Goal: Task Accomplishment & Management: Manage account settings

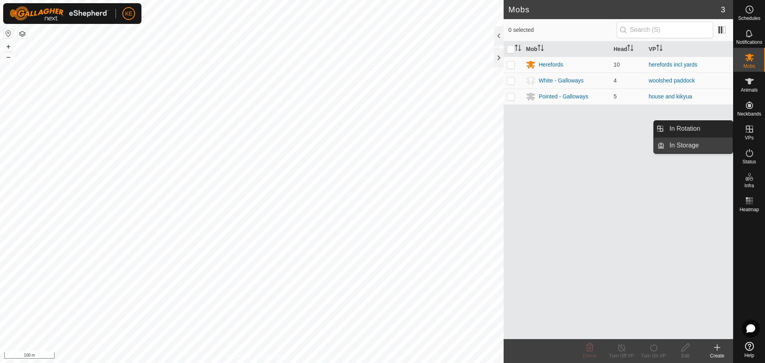
click at [694, 143] on link "In Storage" at bounding box center [698, 145] width 68 height 16
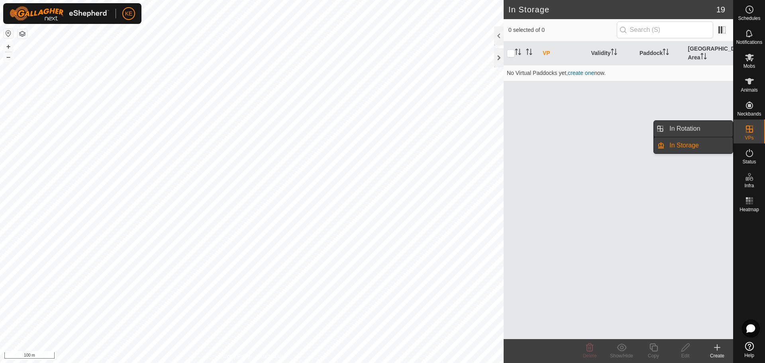
click at [691, 131] on link "In Rotation" at bounding box center [698, 129] width 68 height 16
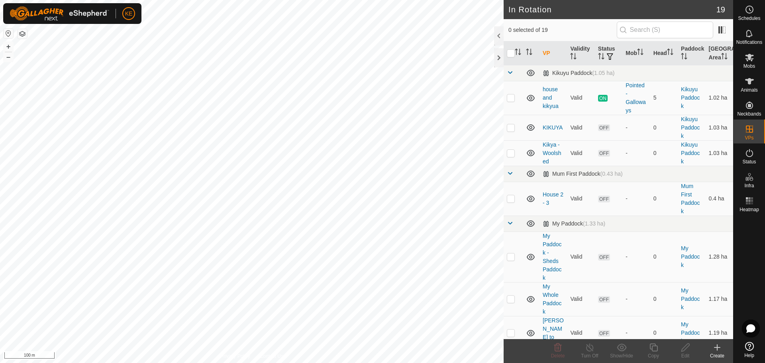
click at [720, 349] on icon at bounding box center [717, 348] width 10 height 10
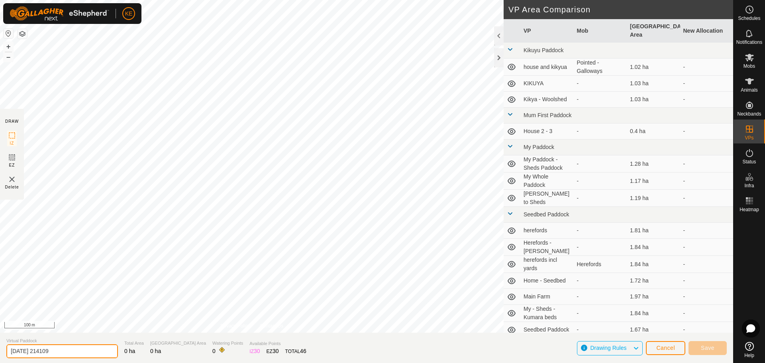
drag, startPoint x: 67, startPoint y: 351, endPoint x: 0, endPoint y: 351, distance: 66.5
click at [0, 351] on section "Virtual Paddock [DATE] 214109 Total Area 0 ha Grazing Area 0 ha Watering Points…" at bounding box center [366, 348] width 733 height 30
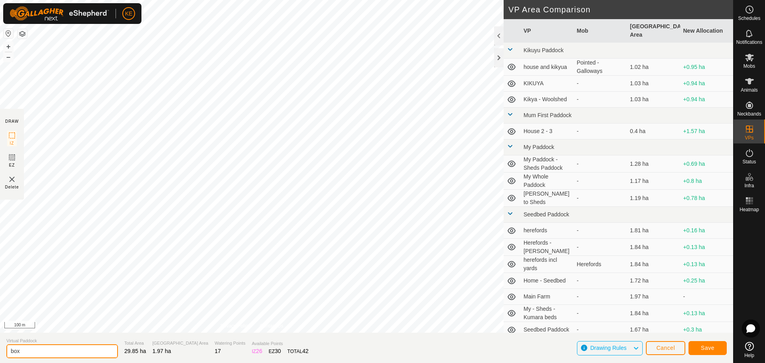
drag, startPoint x: 55, startPoint y: 350, endPoint x: 0, endPoint y: 345, distance: 55.2
click at [0, 345] on section "Virtual Paddock box Total Area 29.85 ha Grazing Area 1.97 ha Watering Points 17…" at bounding box center [366, 348] width 733 height 30
type input "BOX - FOR MOVING COWS"
click at [719, 348] on button "Save" at bounding box center [707, 348] width 38 height 14
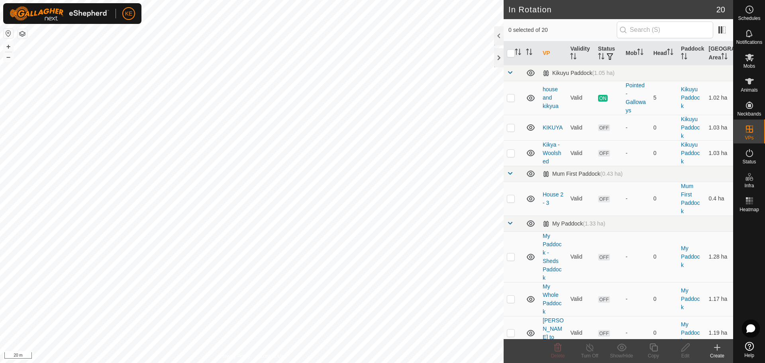
click at [714, 349] on icon at bounding box center [717, 348] width 10 height 10
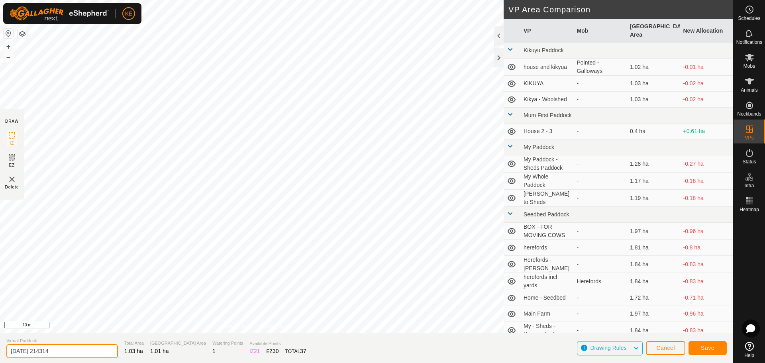
drag, startPoint x: 70, startPoint y: 352, endPoint x: 0, endPoint y: 351, distance: 70.1
click at [0, 351] on section "Virtual Paddock [DATE] 214314 Total Area 1.03 ha [GEOGRAPHIC_DATA] Area 1.01 ha…" at bounding box center [366, 348] width 733 height 30
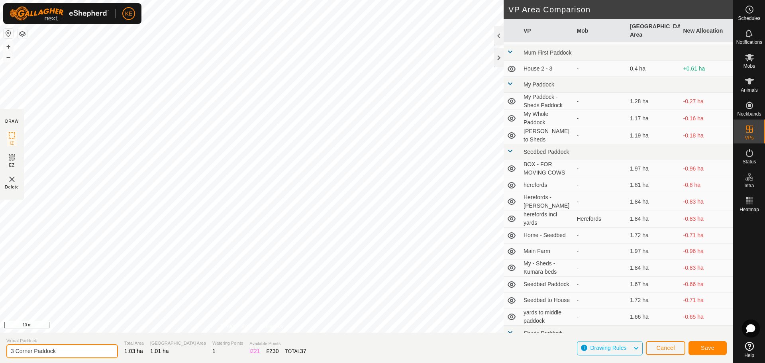
scroll to position [110, 0]
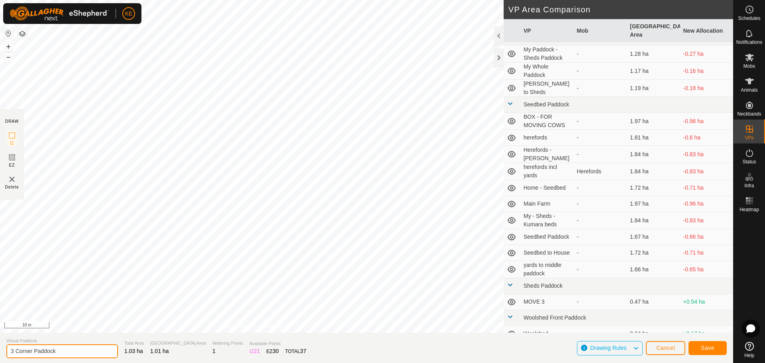
type input "3 Corner Paddock"
click at [709, 353] on button "Save" at bounding box center [707, 348] width 38 height 14
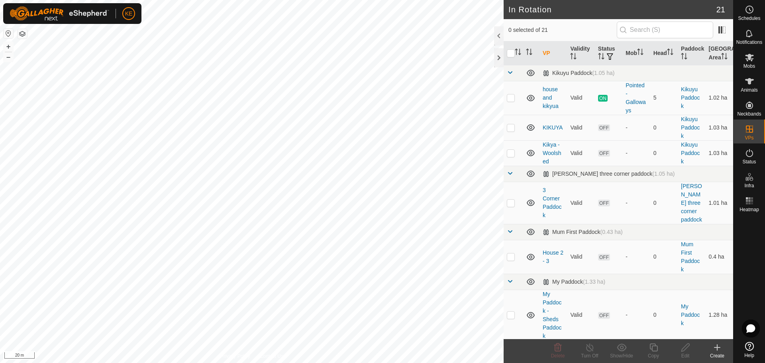
click at [718, 347] on icon at bounding box center [717, 347] width 6 height 0
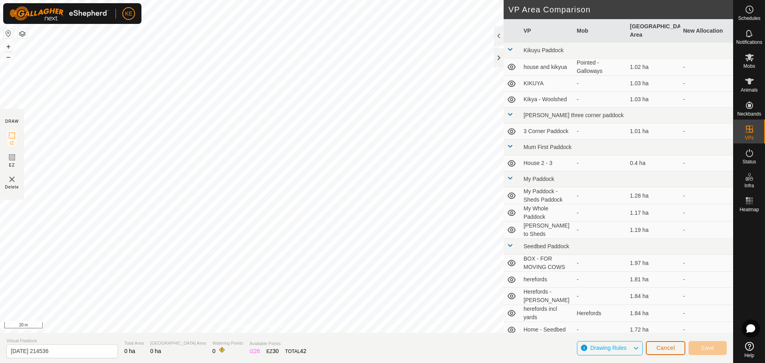
click at [664, 351] on button "Cancel" at bounding box center [665, 348] width 39 height 14
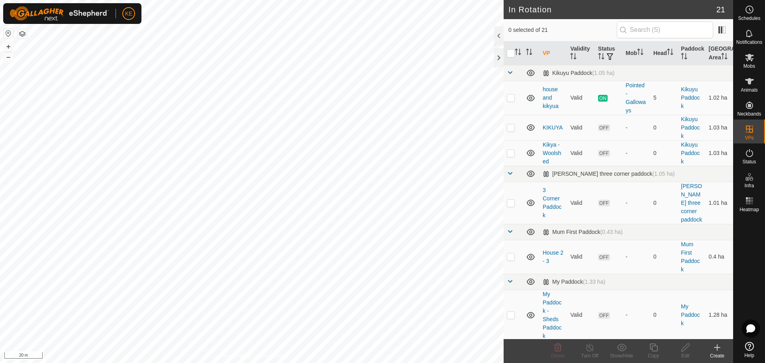
click at [717, 350] on icon at bounding box center [717, 348] width 10 height 10
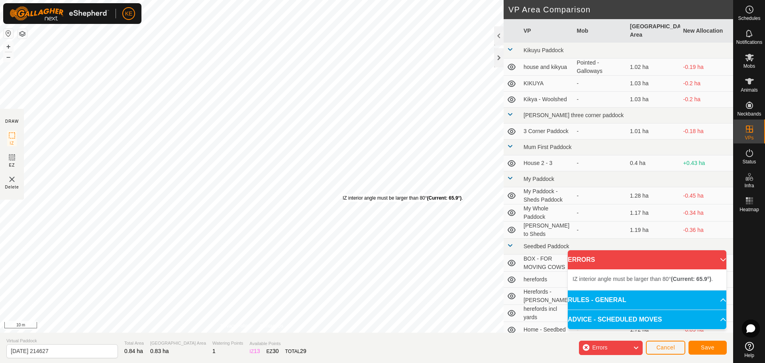
drag, startPoint x: 356, startPoint y: 206, endPoint x: 343, endPoint y: 195, distance: 17.5
click at [343, 194] on div "IZ interior angle must be larger than 80° (Current: 65.9°) ." at bounding box center [403, 197] width 120 height 7
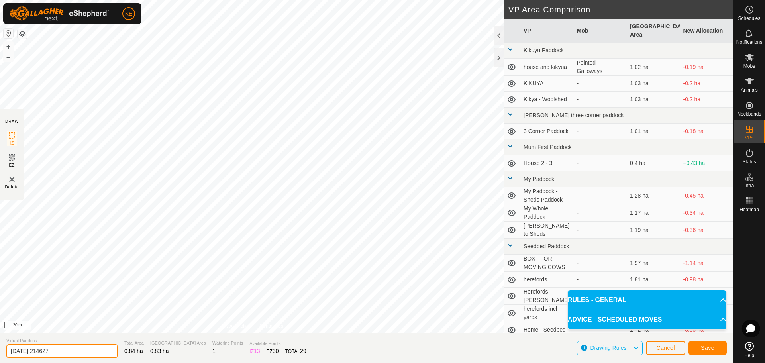
drag, startPoint x: 82, startPoint y: 350, endPoint x: 0, endPoint y: 350, distance: 81.7
click at [0, 350] on section "Virtual Paddock [DATE] 214627 Total Area 0.84 ha Grazing Area 0.83 ha Watering …" at bounding box center [366, 348] width 733 height 30
type input "Aviary paddock - Whole"
click at [707, 347] on span "Save" at bounding box center [708, 348] width 14 height 6
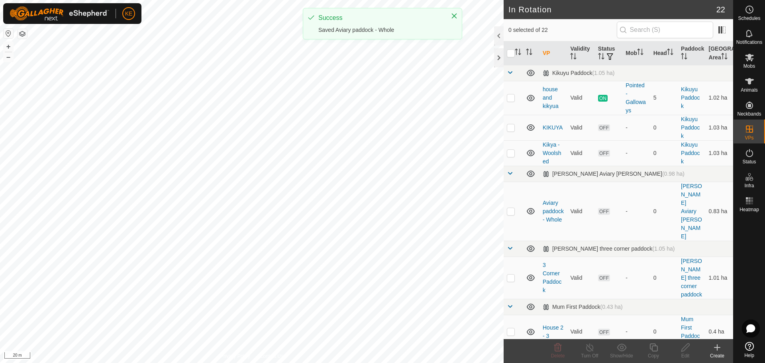
checkbox input "true"
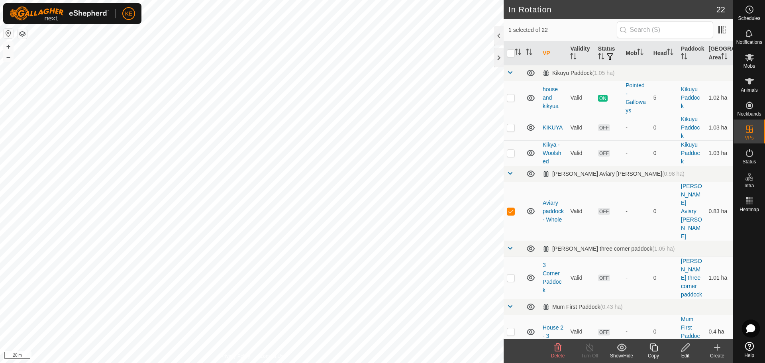
click at [650, 349] on icon at bounding box center [653, 347] width 8 height 8
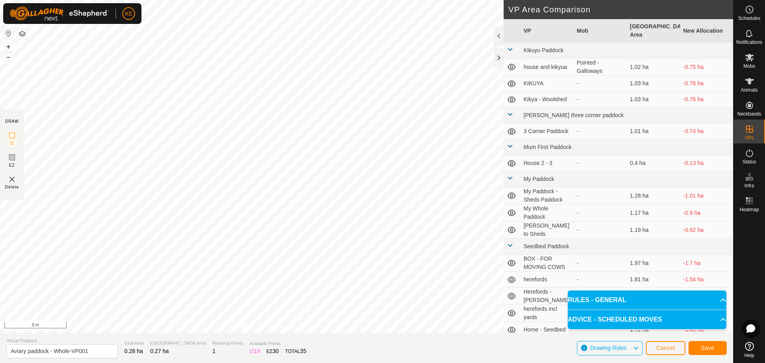
click at [21, 31] on button "button" at bounding box center [23, 34] width 10 height 10
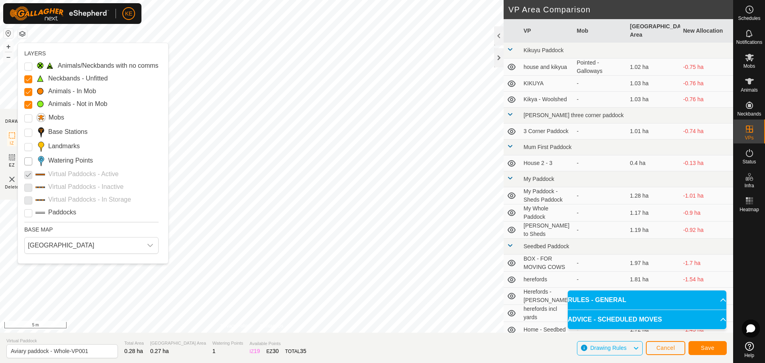
click at [30, 163] on Points "Watering Points" at bounding box center [28, 161] width 8 height 8
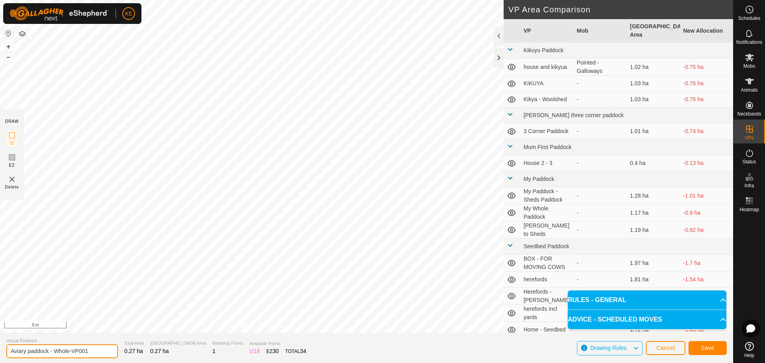
drag, startPoint x: 53, startPoint y: 351, endPoint x: 70, endPoint y: 351, distance: 17.5
click at [70, 351] on input "Aviary paddock - Whole-VP001" at bounding box center [62, 351] width 112 height 14
drag, startPoint x: 55, startPoint y: 350, endPoint x: 67, endPoint y: 350, distance: 12.7
click at [67, 350] on input "Aviary paddock - VP001" at bounding box center [62, 351] width 112 height 14
type input "Aviary paddock - 1"
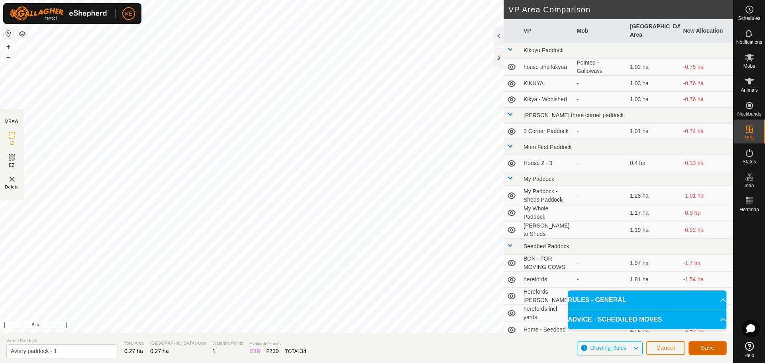
click at [702, 349] on span "Save" at bounding box center [708, 348] width 14 height 6
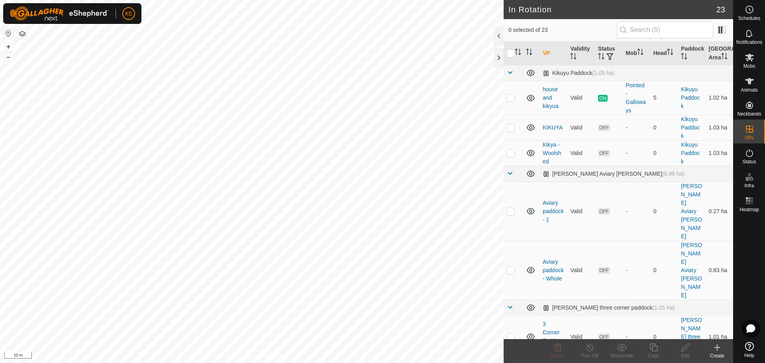
checkbox input "true"
click at [654, 348] on icon at bounding box center [653, 348] width 10 height 10
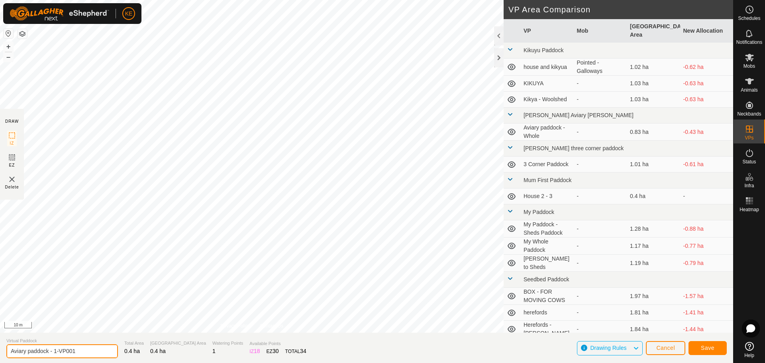
drag, startPoint x: 85, startPoint y: 352, endPoint x: 54, endPoint y: 350, distance: 30.7
click at [54, 350] on input "Aviary paddock - 1-VP001" at bounding box center [62, 351] width 112 height 14
type input "Aviary paddock - 2"
click at [706, 348] on span "Save" at bounding box center [708, 348] width 14 height 6
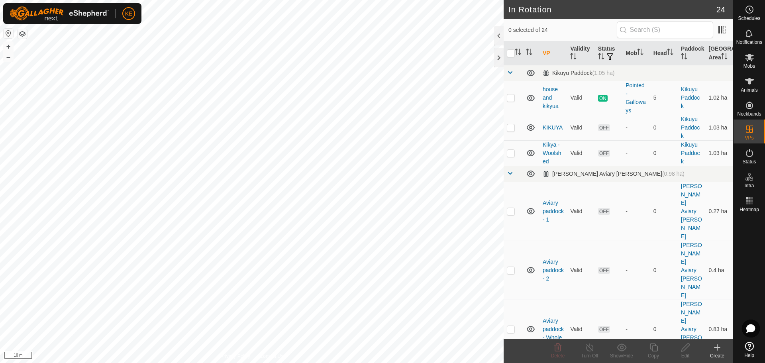
checkbox input "true"
click at [431, 362] on html "KE Schedules Notifications Mobs Animals Neckbands VPs Status Infra Heatmap Help…" at bounding box center [382, 181] width 765 height 363
click at [713, 349] on icon at bounding box center [717, 348] width 10 height 10
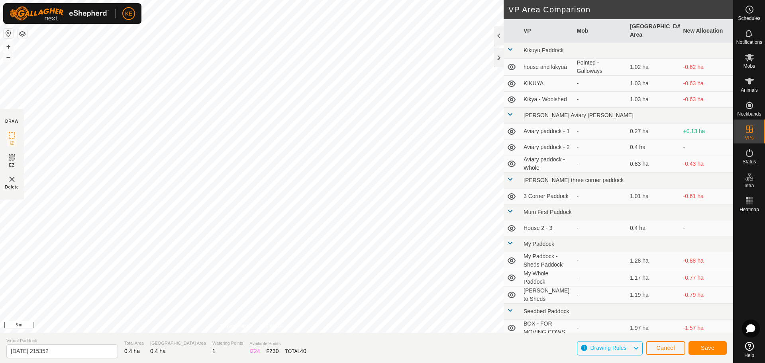
click at [155, 0] on html "KE Schedules Notifications Mobs Animals Neckbands VPs Status Infra Heatmap Help…" at bounding box center [382, 181] width 765 height 363
drag, startPoint x: 72, startPoint y: 352, endPoint x: 0, endPoint y: 348, distance: 71.8
click at [0, 348] on section "Virtual Paddock [DATE] 215352 Total Area 0.4 ha Grazing Area 0.4 ha Watering Po…" at bounding box center [366, 348] width 733 height 30
type input "post office paddock"
click at [709, 350] on span "Save" at bounding box center [708, 348] width 14 height 6
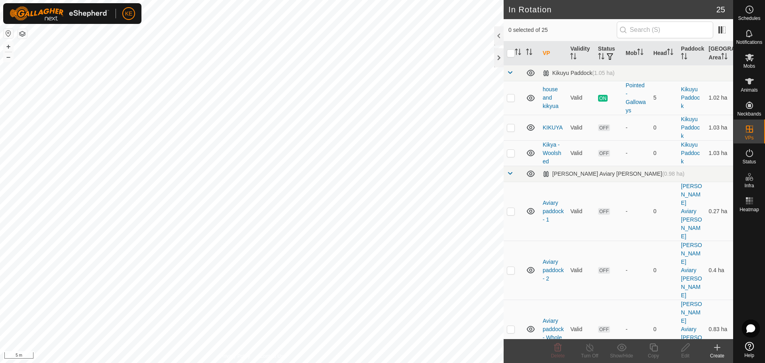
click at [336, 362] on html "KE Schedules Notifications Mobs Animals Neckbands VPs Status Infra Heatmap Help…" at bounding box center [382, 181] width 765 height 363
click at [21, 31] on button "button" at bounding box center [23, 34] width 10 height 10
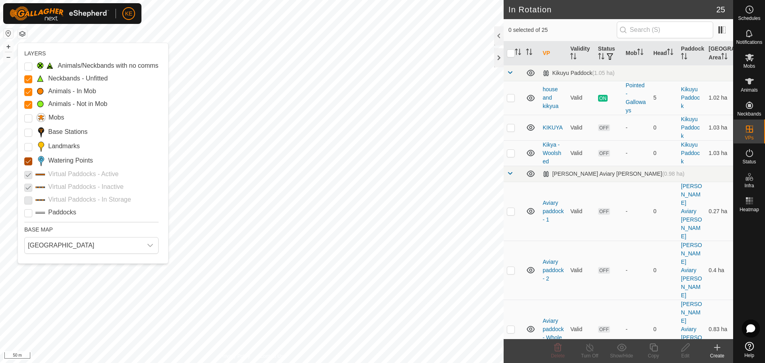
click at [26, 163] on Points "Watering Points" at bounding box center [28, 161] width 8 height 8
click at [746, 82] on icon at bounding box center [749, 81] width 10 height 10
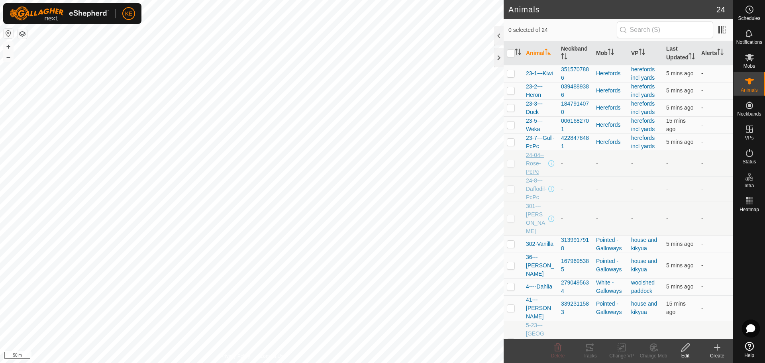
scroll to position [171, 0]
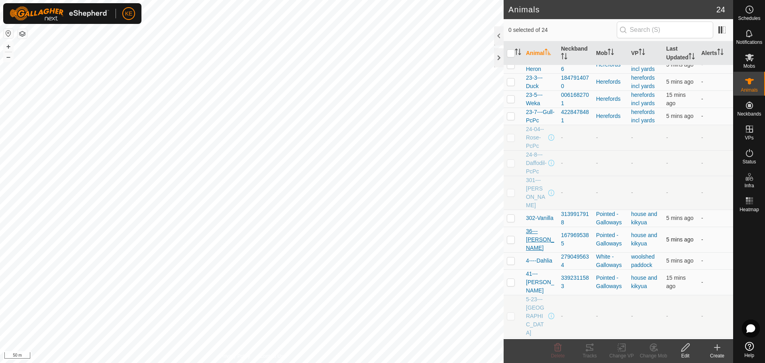
click at [536, 227] on span "36---[PERSON_NAME]" at bounding box center [540, 239] width 29 height 25
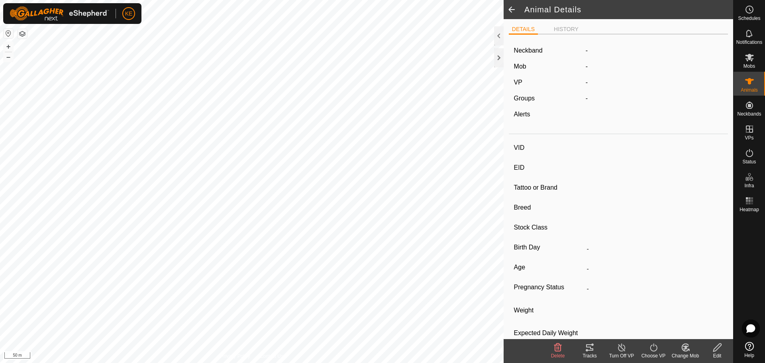
type input "36---[PERSON_NAME]"
type input "942000043038920"
type input "[PERSON_NAME]"
type input "Bulls"
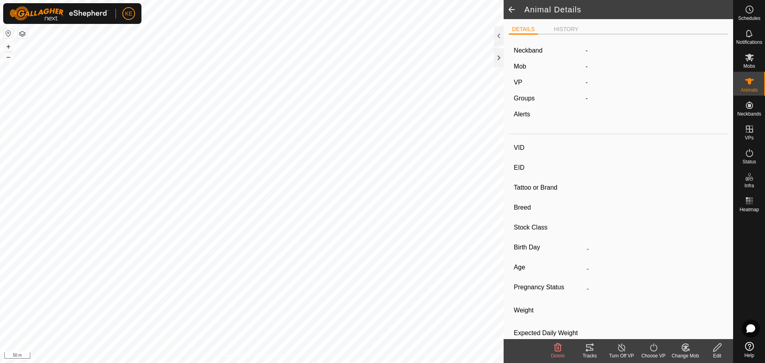
type input "03/2022"
type input "3 years 5 months"
type input "0 kg"
type input "-"
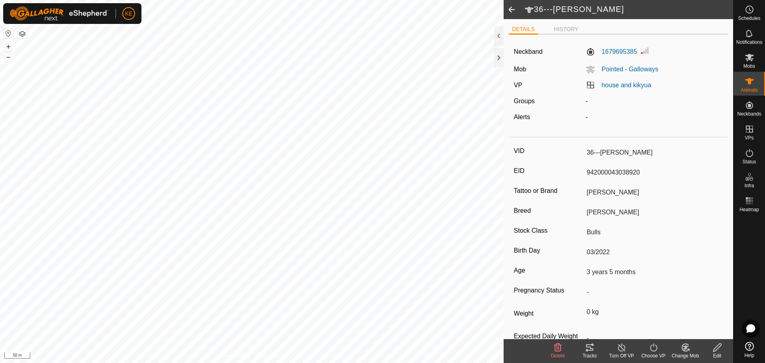
click at [507, 10] on span at bounding box center [511, 9] width 16 height 19
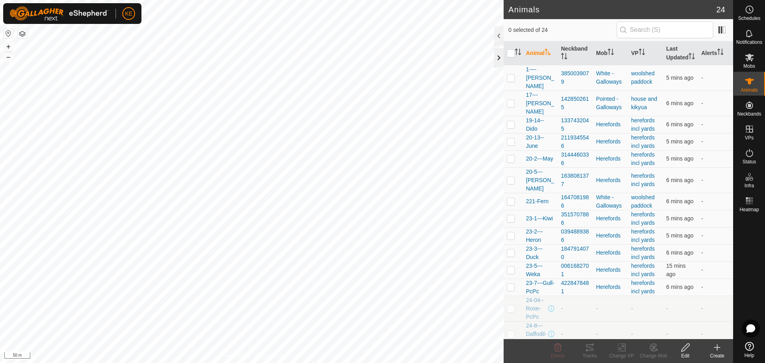
click at [499, 58] on div at bounding box center [499, 57] width 10 height 19
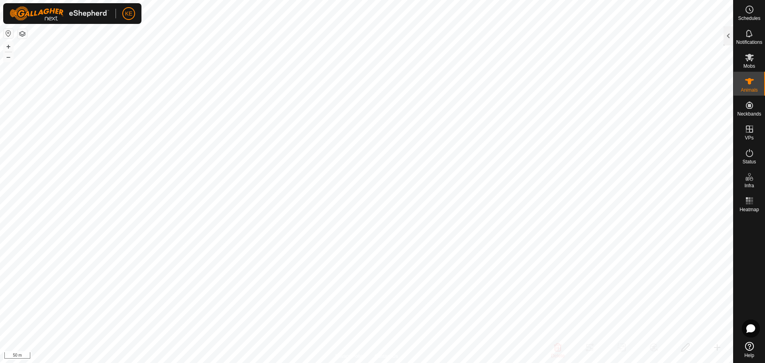
click at [22, 33] on button "button" at bounding box center [23, 34] width 10 height 10
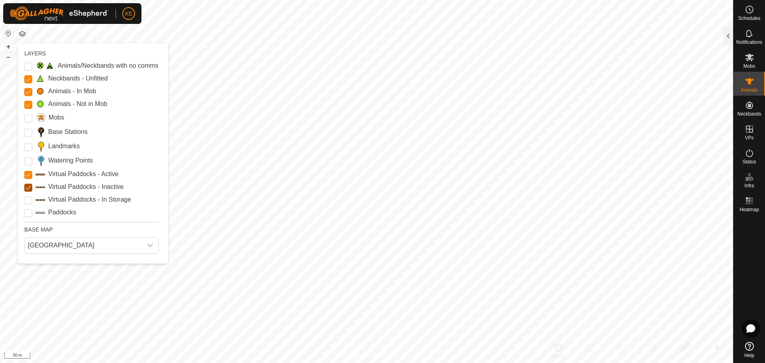
click at [25, 187] on Inactive "Virtual Paddocks - Inactive" at bounding box center [28, 188] width 8 height 8
click at [22, 34] on button "button" at bounding box center [23, 34] width 10 height 10
